Goal: Navigation & Orientation: Find specific page/section

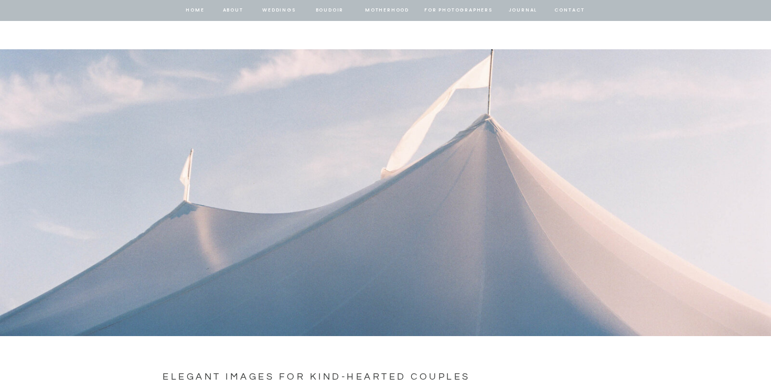
scroll to position [741, 0]
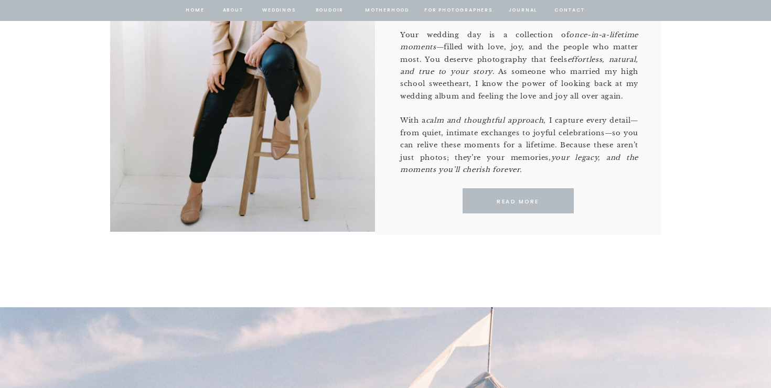
click at [229, 9] on nav "about" at bounding box center [233, 10] width 22 height 9
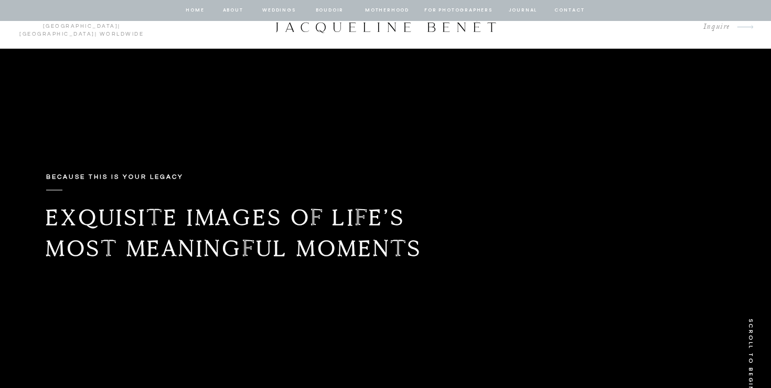
scroll to position [0, 0]
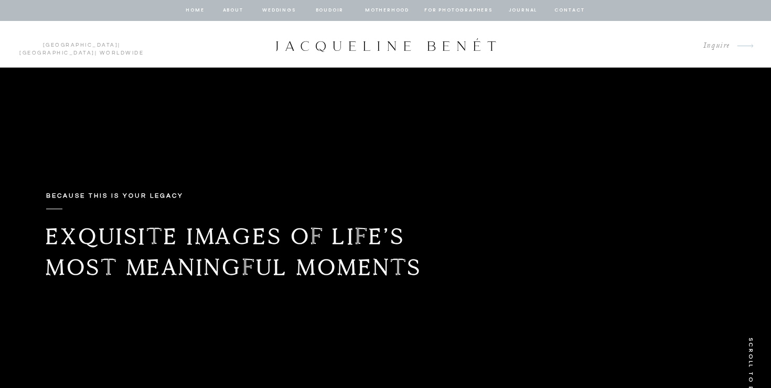
click at [280, 9] on nav "Weddings" at bounding box center [279, 10] width 36 height 9
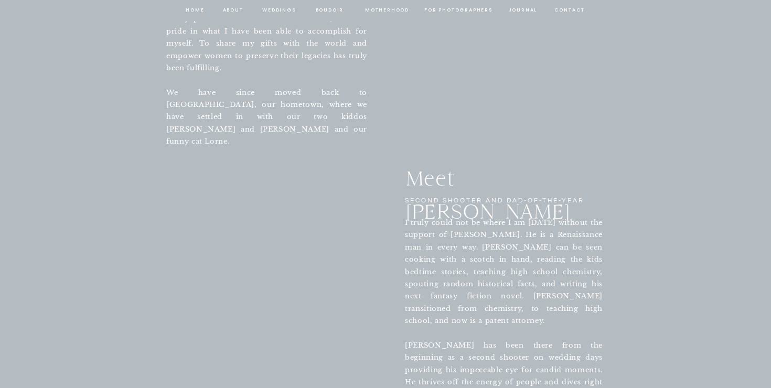
scroll to position [2485, 0]
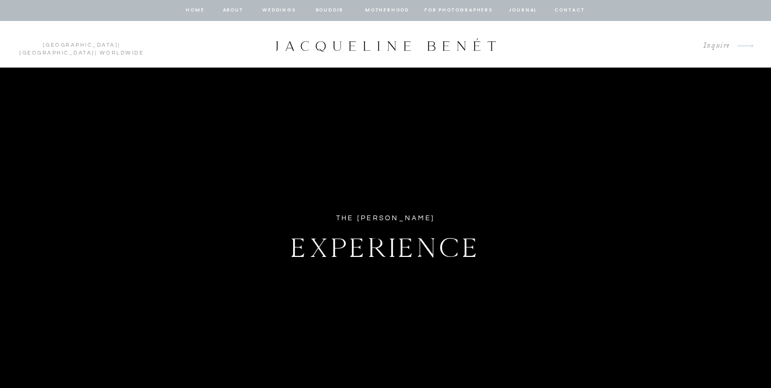
click at [571, 8] on nav "contact" at bounding box center [570, 10] width 34 height 9
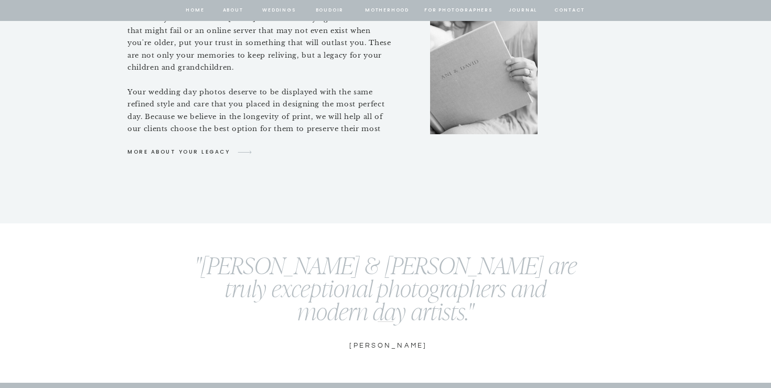
scroll to position [4913, 0]
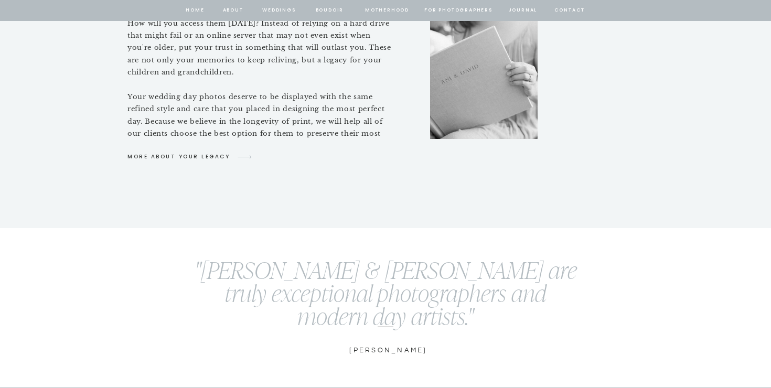
click at [211, 156] on p "More about your legacy" at bounding box center [178, 156] width 103 height 9
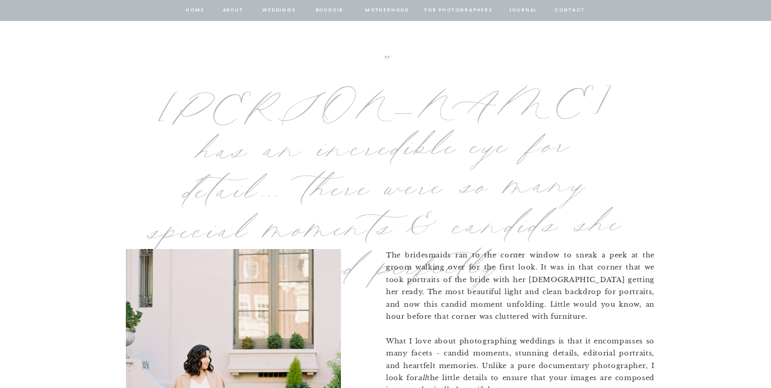
scroll to position [0, 0]
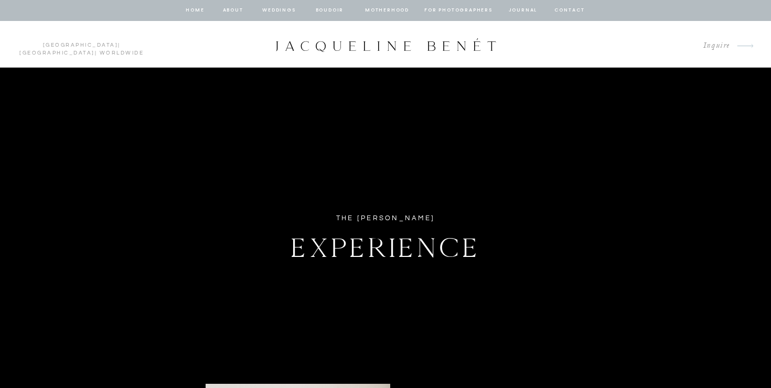
click at [283, 8] on nav "Weddings" at bounding box center [279, 10] width 36 height 9
